Goal: Information Seeking & Learning: Learn about a topic

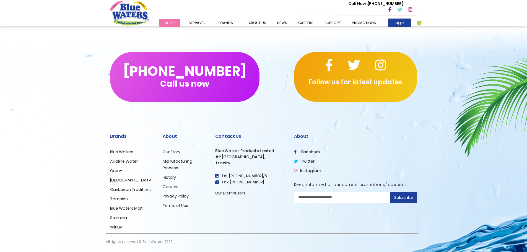
scroll to position [513, 0]
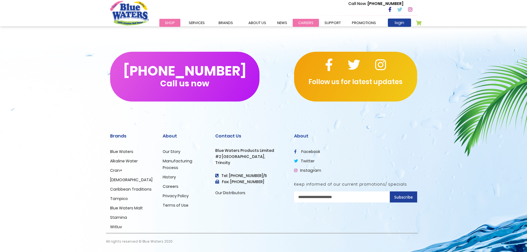
click at [299, 24] on link "careers" at bounding box center [306, 23] width 26 height 8
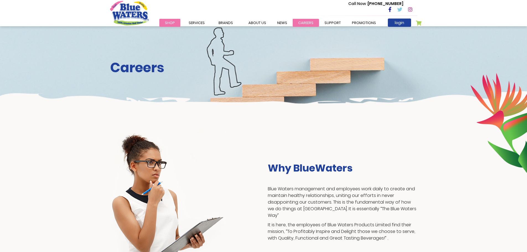
click at [300, 24] on link "careers" at bounding box center [306, 23] width 26 height 8
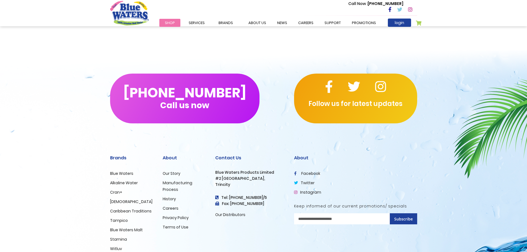
scroll to position [514, 0]
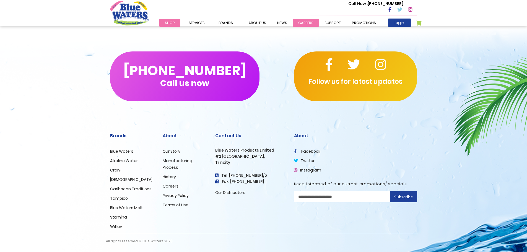
click at [312, 21] on link "careers" at bounding box center [306, 23] width 26 height 8
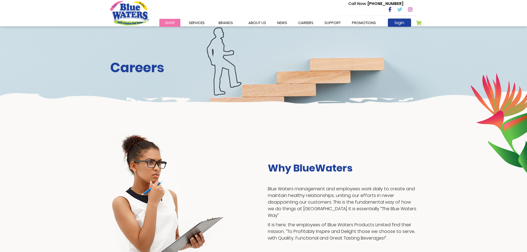
click at [299, 60] on h2 "Careers" at bounding box center [263, 68] width 307 height 16
drag, startPoint x: 143, startPoint y: 78, endPoint x: 163, endPoint y: 69, distance: 21.9
click at [163, 69] on div "Careers" at bounding box center [263, 68] width 527 height 84
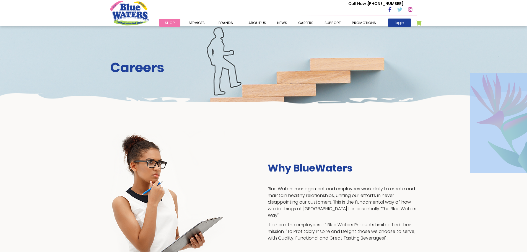
drag, startPoint x: 228, startPoint y: 121, endPoint x: 229, endPoint y: 34, distance: 87.1
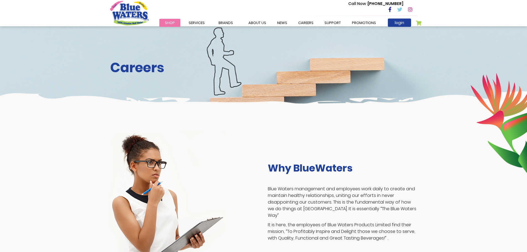
click at [143, 68] on h2 "Careers" at bounding box center [263, 68] width 307 height 16
click at [144, 72] on h2 "Careers" at bounding box center [263, 68] width 307 height 16
click at [251, 58] on div "Careers" at bounding box center [263, 68] width 527 height 84
click at [275, 83] on div "Careers" at bounding box center [263, 68] width 527 height 84
click at [284, 85] on div "Careers" at bounding box center [263, 68] width 527 height 84
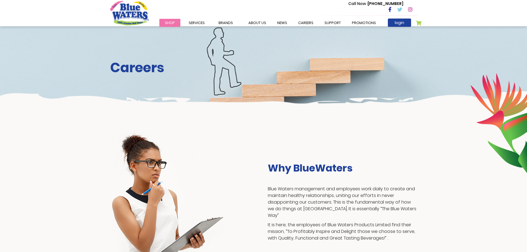
click at [313, 167] on h3 "Why BlueWaters" at bounding box center [342, 168] width 149 height 12
drag, startPoint x: 272, startPoint y: 205, endPoint x: 395, endPoint y: 198, distance: 123.2
click at [395, 198] on p "Blue Waters management and employees work daily to create and maintain healthy …" at bounding box center [342, 202] width 149 height 33
click at [397, 156] on div "Why BlueWaters Blue Waters management and employees work daily to create and ma…" at bounding box center [263, 203] width 315 height 145
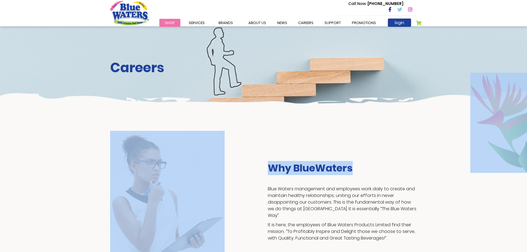
drag, startPoint x: 346, startPoint y: 92, endPoint x: 207, endPoint y: 75, distance: 140.2
click at [208, 75] on h2 "Careers" at bounding box center [263, 68] width 307 height 16
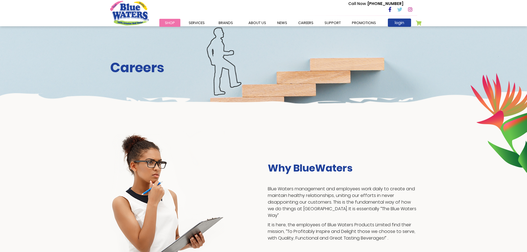
click at [121, 69] on h2 "Careers" at bounding box center [263, 68] width 307 height 16
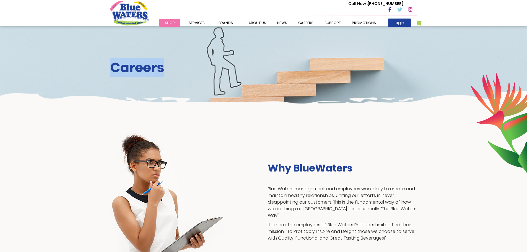
click at [121, 69] on h2 "Careers" at bounding box center [263, 68] width 307 height 16
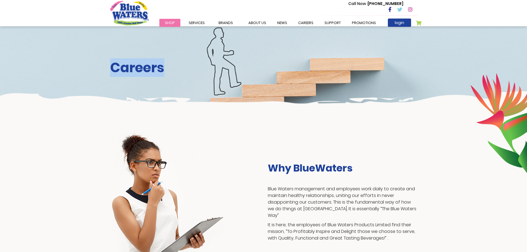
click at [121, 69] on h2 "Careers" at bounding box center [263, 68] width 307 height 16
click at [142, 67] on h2 "Careers" at bounding box center [263, 68] width 307 height 16
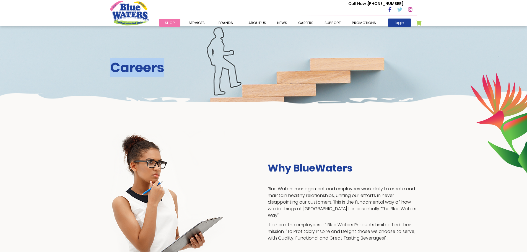
click at [142, 67] on h2 "Careers" at bounding box center [263, 68] width 307 height 16
click at [135, 49] on div "Careers" at bounding box center [263, 68] width 527 height 84
click at [133, 46] on div "Careers" at bounding box center [263, 68] width 527 height 84
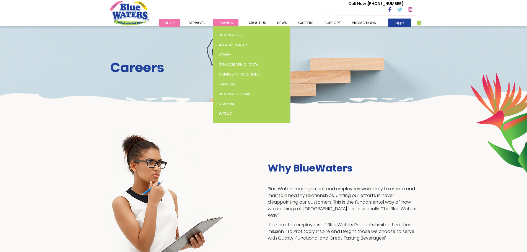
click at [222, 21] on span "Brands" at bounding box center [225, 22] width 14 height 5
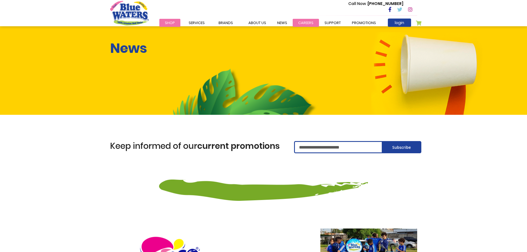
click at [308, 20] on link "careers" at bounding box center [306, 23] width 26 height 8
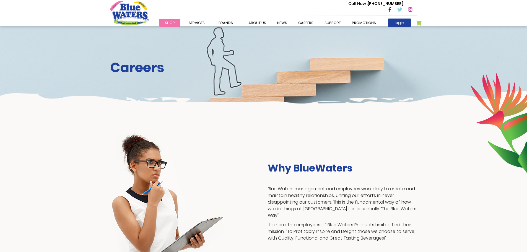
click at [298, 21] on link "careers" at bounding box center [306, 23] width 26 height 8
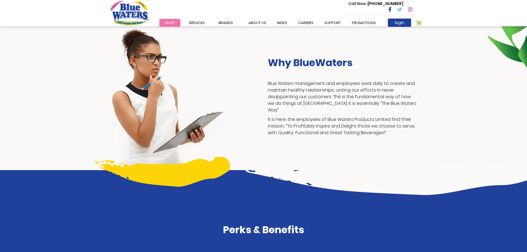
scroll to position [171, 0]
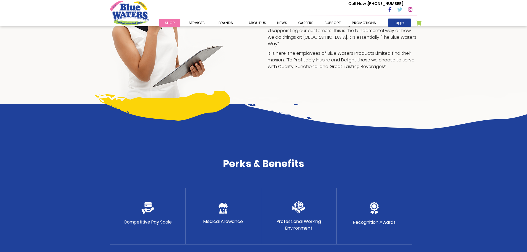
click at [215, 224] on p "Medical Allowance" at bounding box center [223, 221] width 40 height 7
drag, startPoint x: 314, startPoint y: 215, endPoint x: 361, endPoint y: 219, distance: 46.9
click at [361, 219] on div "Competitive Pay Scale Medical Allowance Professional Working Environment Recogn…" at bounding box center [263, 216] width 307 height 56
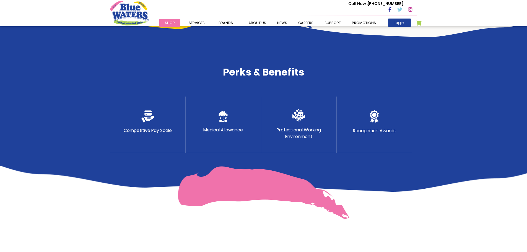
click at [246, 181] on img at bounding box center [264, 192] width 172 height 53
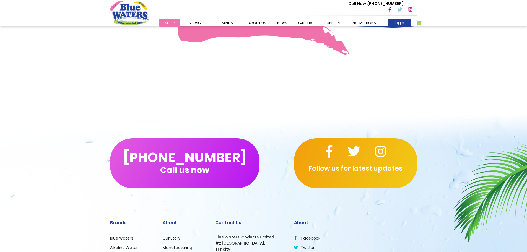
scroll to position [514, 0]
